Goal: Find specific page/section: Find specific page/section

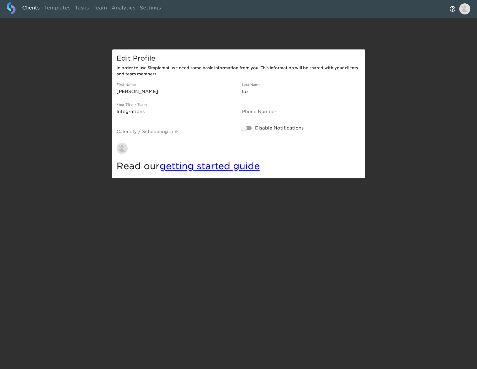
drag, startPoint x: 36, startPoint y: 7, endPoint x: 39, endPoint y: 11, distance: 4.4
click at [36, 7] on link "Clients" at bounding box center [31, 9] width 22 height 14
select select "10"
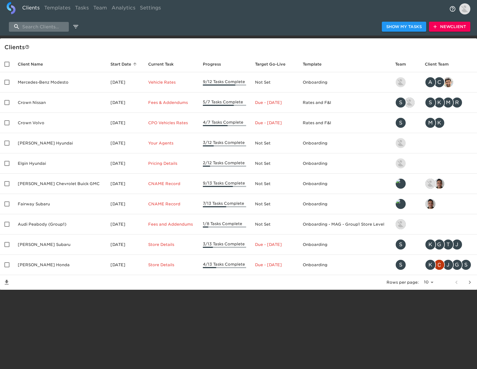
click at [46, 27] on input "search" at bounding box center [39, 27] width 60 height 10
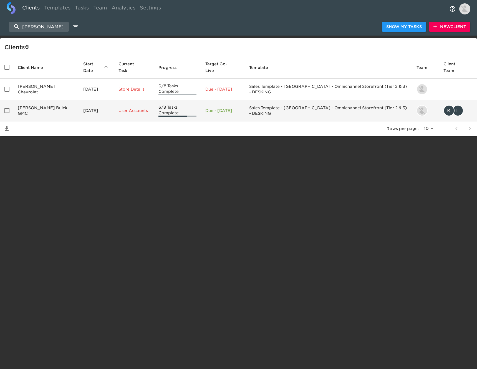
type input "[PERSON_NAME]"
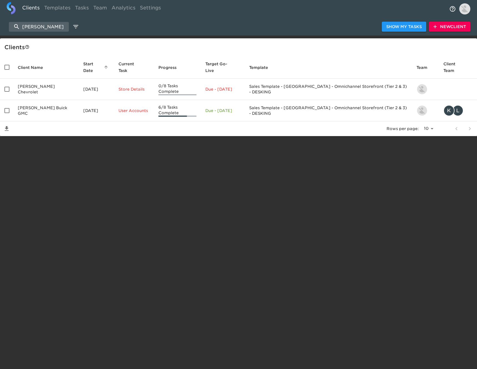
click at [50, 101] on td "[PERSON_NAME] Buick GMC" at bounding box center [46, 110] width 66 height 21
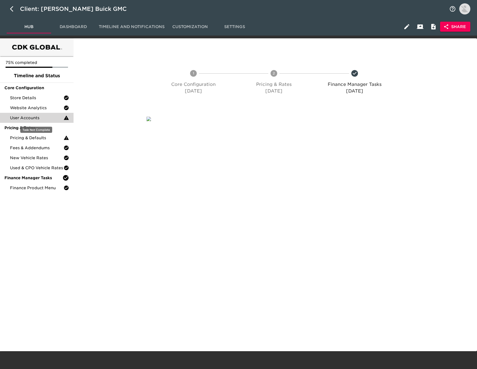
click at [49, 115] on span "User Accounts" at bounding box center [37, 118] width 54 height 6
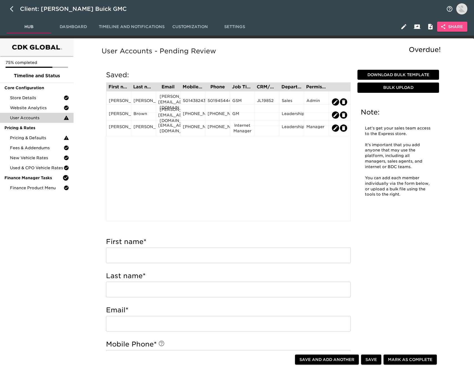
click at [452, 24] on span "Share" at bounding box center [452, 26] width 21 height 7
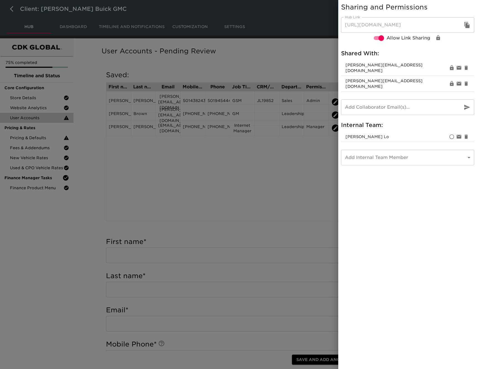
drag, startPoint x: 469, startPoint y: 27, endPoint x: 441, endPoint y: 40, distance: 31.3
click at [469, 27] on icon "button" at bounding box center [466, 25] width 5 height 6
drag, startPoint x: 22, startPoint y: 196, endPoint x: 31, endPoint y: 187, distance: 12.4
click at [23, 195] on div at bounding box center [238, 184] width 477 height 369
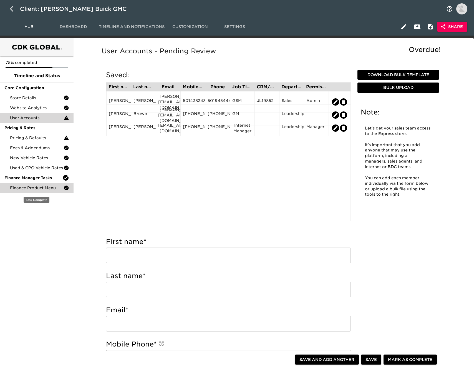
click at [34, 186] on span "Finance Product Menu" at bounding box center [37, 188] width 54 height 6
